Goal: Obtain resource: Download file/media

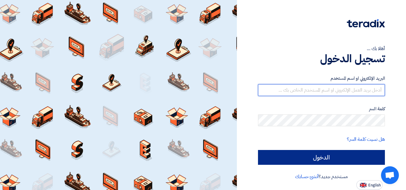
type input "[EMAIL_ADDRESS][DOMAIN_NAME]"
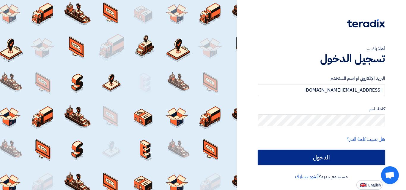
click at [328, 154] on input "الدخول" at bounding box center [321, 157] width 127 height 15
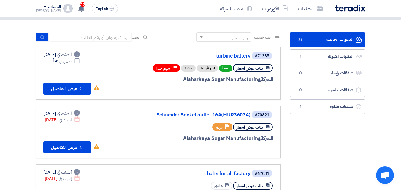
scroll to position [30, 0]
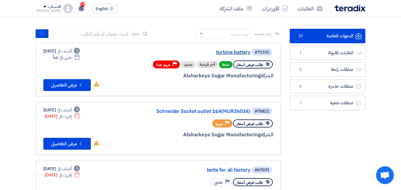
click at [230, 51] on link "turbine battery" at bounding box center [191, 52] width 119 height 5
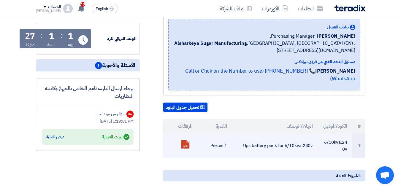
scroll to position [119, 0]
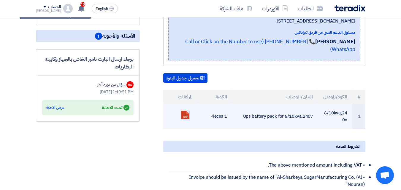
click at [181, 111] on div "pdf" at bounding box center [185, 115] width 9 height 9
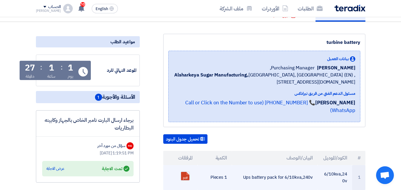
scroll to position [59, 0]
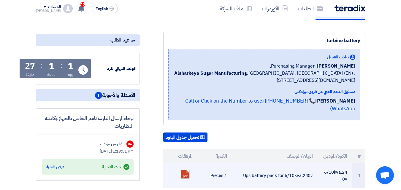
click at [184, 167] on ul "pdf" at bounding box center [180, 174] width 25 height 15
click at [186, 171] on link at bounding box center [205, 189] width 48 height 36
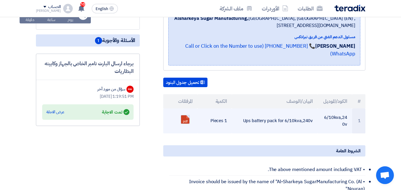
scroll to position [178, 0]
